Goal: Task Accomplishment & Management: Manage account settings

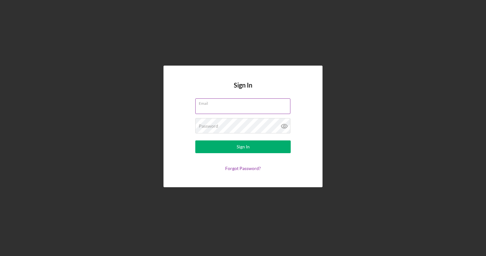
click at [217, 109] on input "Email" at bounding box center [242, 105] width 95 height 15
type input "[EMAIL_ADDRESS][DOMAIN_NAME]"
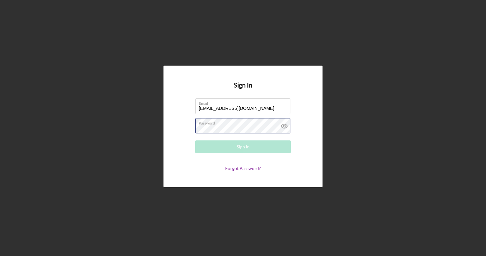
click at [226, 120] on div "Password Required" at bounding box center [242, 126] width 95 height 16
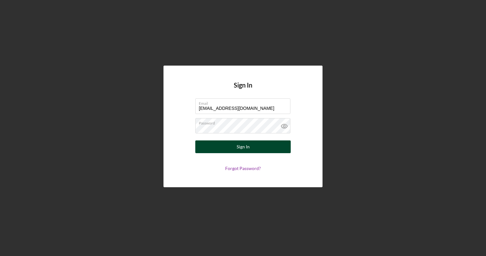
click at [256, 146] on button "Sign In" at bounding box center [242, 146] width 95 height 13
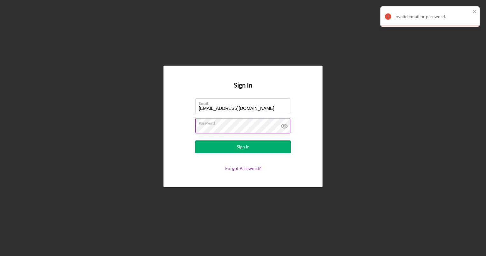
click at [283, 128] on icon at bounding box center [284, 126] width 6 height 4
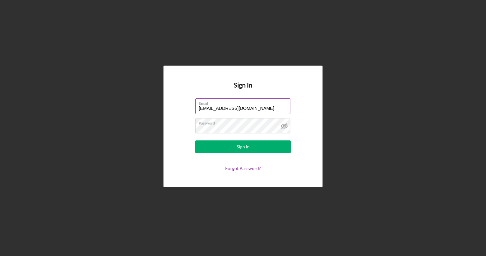
click at [255, 107] on input "[EMAIL_ADDRESS][DOMAIN_NAME]" at bounding box center [242, 105] width 95 height 15
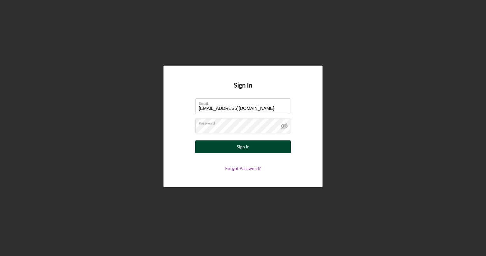
click at [232, 147] on button "Sign In" at bounding box center [242, 146] width 95 height 13
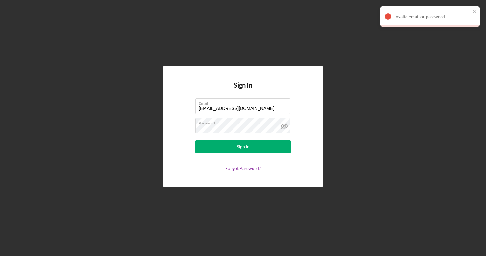
click at [245, 172] on div "Sign In Email svasaro94@gmail.com Password Sign In Forgot Password?" at bounding box center [242, 125] width 159 height 121
click at [245, 171] on div "Sign In Email svasaro94@gmail.com Password Sign In Forgot Password?" at bounding box center [242, 125] width 159 height 121
click at [247, 168] on link "Forgot Password?" at bounding box center [243, 167] width 36 height 5
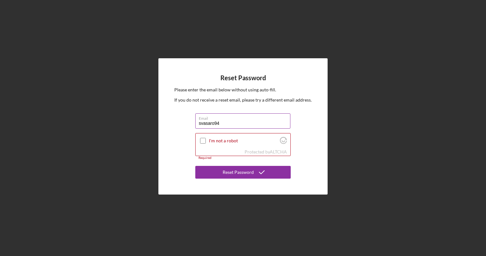
type input "[EMAIL_ADDRESS][DOMAIN_NAME]"
click at [203, 137] on div at bounding box center [203, 141] width 8 height 8
click at [203, 141] on input "I'm not a robot" at bounding box center [203, 141] width 6 height 6
checkbox input "true"
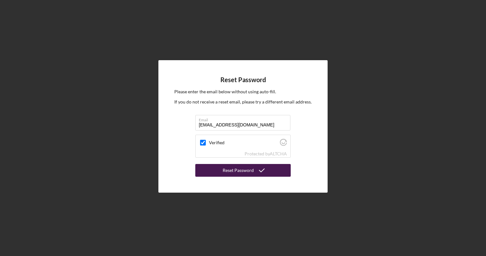
click at [235, 170] on div "Reset Password" at bounding box center [237, 170] width 31 height 13
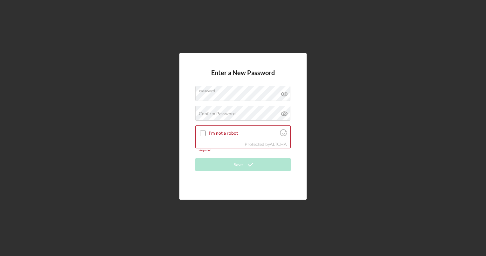
click at [295, 159] on div "Enter a New Password Password Confirm Password Passwords do not match. I'm not …" at bounding box center [242, 126] width 127 height 146
click at [281, 95] on icon at bounding box center [284, 94] width 16 height 16
click at [283, 116] on icon at bounding box center [284, 114] width 16 height 16
click at [202, 133] on input "I'm not a robot" at bounding box center [203, 133] width 6 height 6
checkbox input "true"
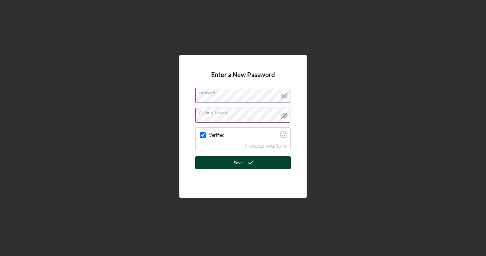
click at [243, 166] on icon "submit" at bounding box center [250, 162] width 16 height 16
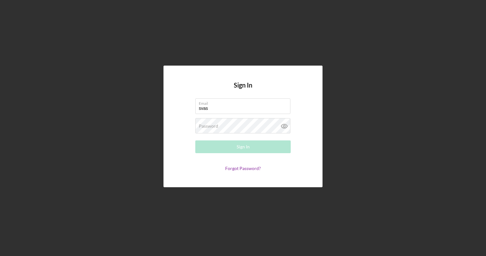
type input "[EMAIL_ADDRESS][DOMAIN_NAME]"
click at [240, 124] on div "Password Required" at bounding box center [242, 126] width 95 height 16
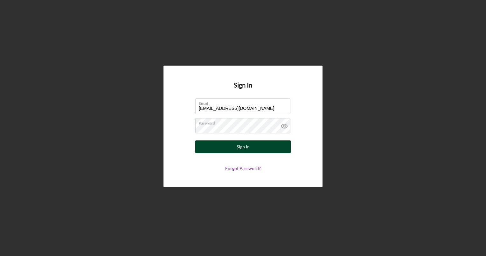
click at [242, 145] on div "Sign In" at bounding box center [242, 146] width 13 height 13
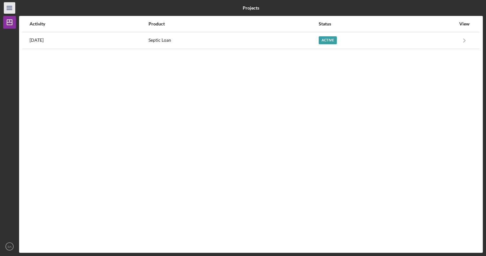
click at [12, 4] on icon "Icon/Menu" at bounding box center [10, 8] width 14 height 14
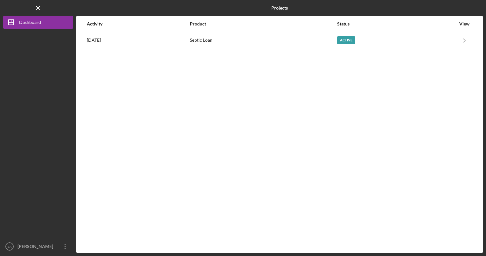
click at [12, 4] on div "Logo-Reversed Created with Sketch. Icon/Menu Close" at bounding box center [38, 8] width 70 height 16
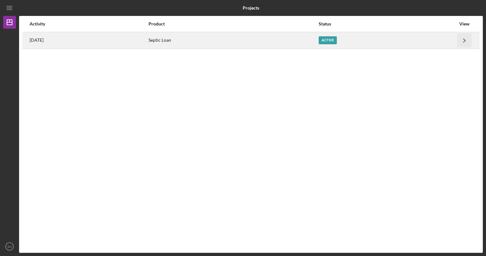
drag, startPoint x: 467, startPoint y: 41, endPoint x: 463, endPoint y: 40, distance: 4.7
click at [463, 40] on icon "Icon/Navigate" at bounding box center [464, 40] width 14 height 14
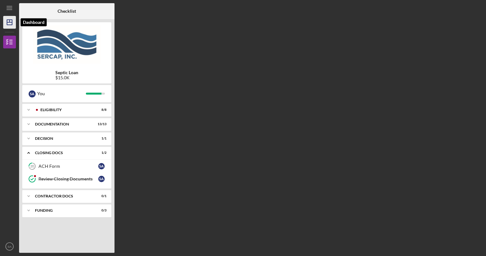
click at [10, 19] on icon "Icon/Dashboard" at bounding box center [10, 22] width 16 height 16
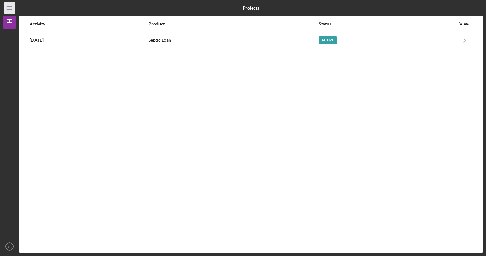
click at [10, 7] on icon "Icon/Menu" at bounding box center [10, 8] width 14 height 14
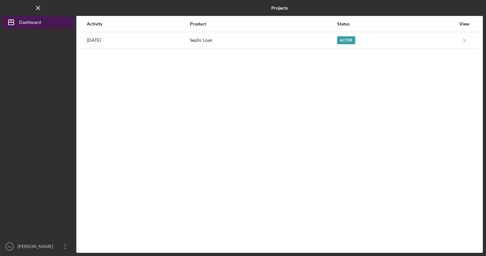
click at [10, 20] on icon "Icon/Dashboard" at bounding box center [11, 22] width 16 height 16
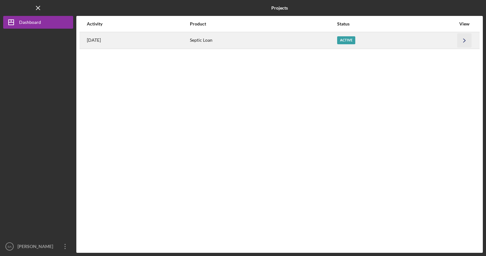
click at [464, 42] on icon "Icon/Navigate" at bounding box center [464, 40] width 14 height 14
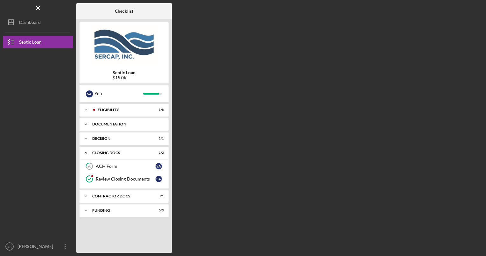
click at [85, 125] on icon "Icon/Expander" at bounding box center [85, 124] width 13 height 13
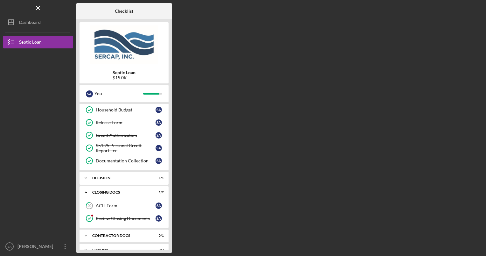
scroll to position [137, 0]
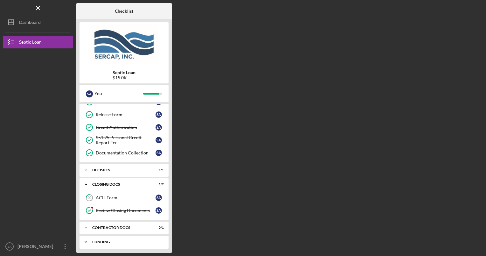
click at [85, 238] on icon "Icon/Expander" at bounding box center [85, 241] width 13 height 13
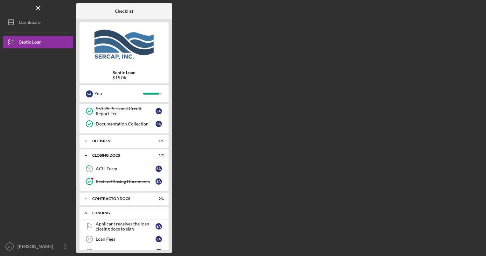
scroll to position [179, 0]
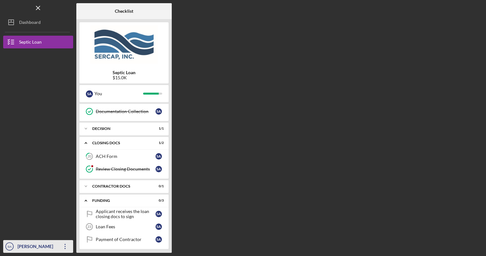
click at [11, 249] on icon "SA" at bounding box center [9, 246] width 13 height 16
click at [41, 189] on div at bounding box center [38, 192] width 70 height 96
click at [86, 198] on icon "Icon/Expander" at bounding box center [85, 200] width 13 height 13
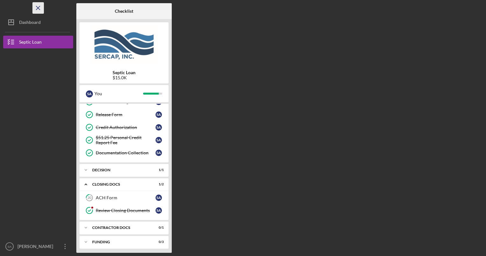
click at [36, 9] on icon "Icon/Menu Close" at bounding box center [38, 8] width 14 height 14
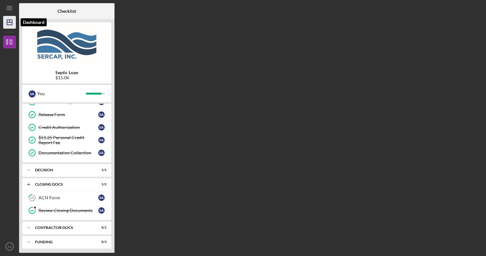
click at [7, 21] on polygon "button" at bounding box center [9, 22] width 5 height 5
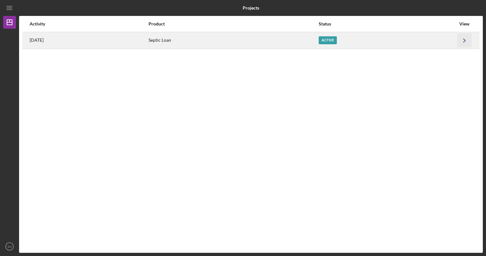
click at [467, 40] on icon "Icon/Navigate" at bounding box center [464, 40] width 14 height 14
